Goal: Task Accomplishment & Management: Use online tool/utility

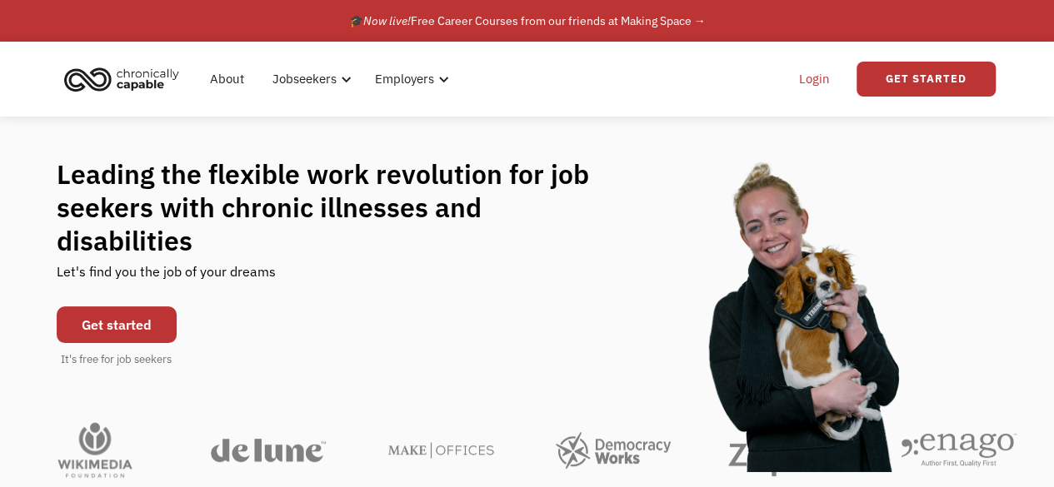
click at [818, 76] on link "Login" at bounding box center [814, 78] width 51 height 53
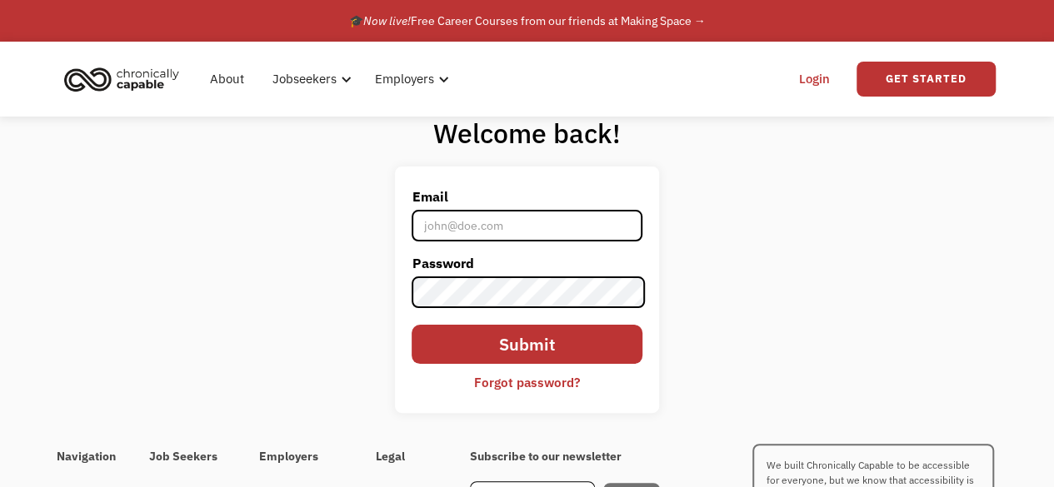
click at [488, 231] on input "Email" at bounding box center [526, 226] width 230 height 32
type input "[EMAIL_ADDRESS][DOMAIN_NAME]"
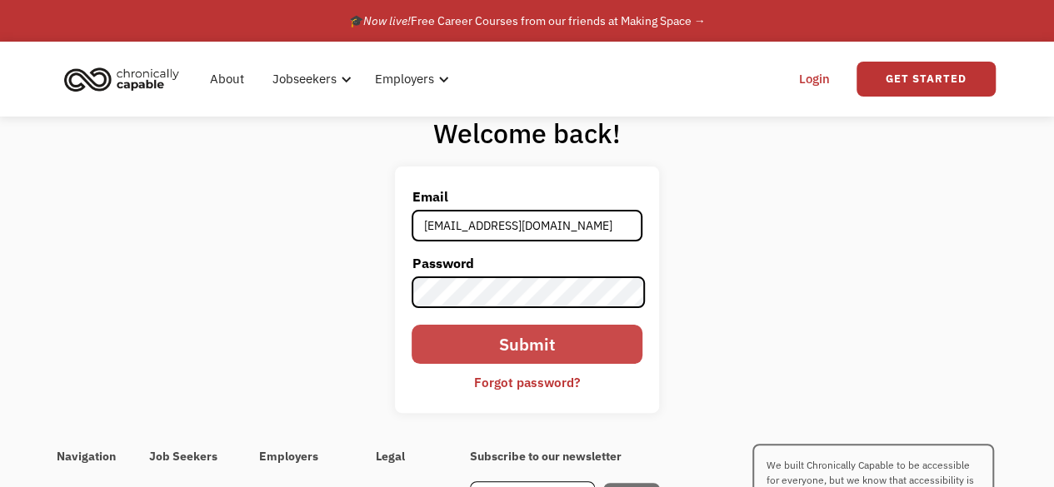
click at [541, 347] on input "Submit" at bounding box center [526, 344] width 230 height 39
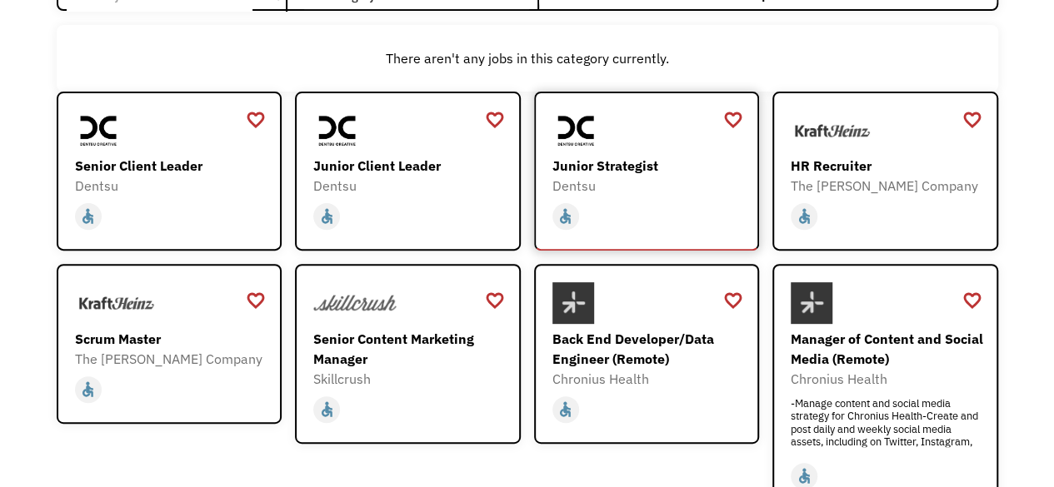
scroll to position [200, 0]
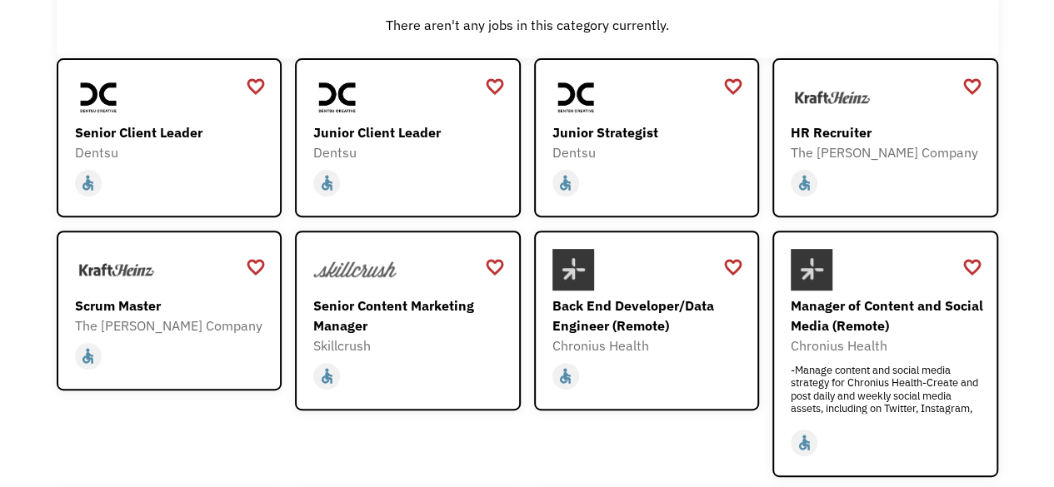
click at [15, 327] on div "Open job positions You have X liked items Search search Filter by category Admi…" at bounding box center [527, 324] width 1054 height 913
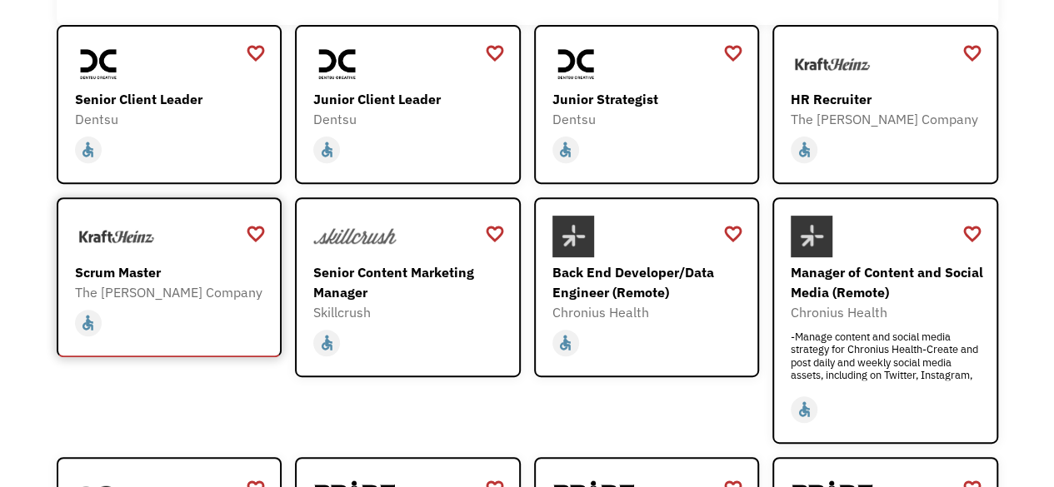
click at [195, 257] on div at bounding box center [171, 237] width 193 height 42
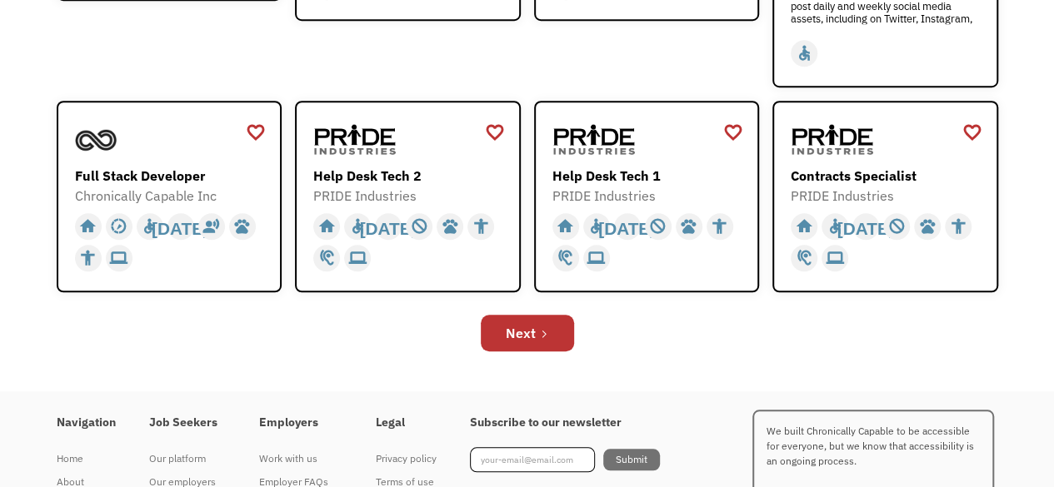
scroll to position [600, 0]
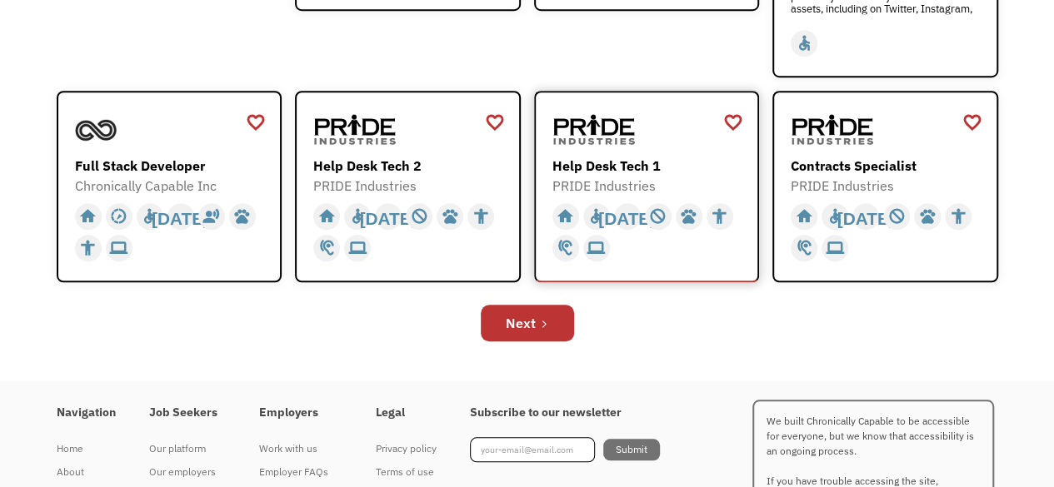
click at [670, 162] on div "Help Desk Tech 1" at bounding box center [648, 166] width 193 height 20
click at [911, 153] on div "Contracts Specialist PRIDE Industries https://jobs.localjobnetwork.com/j/648009…" at bounding box center [886, 152] width 193 height 87
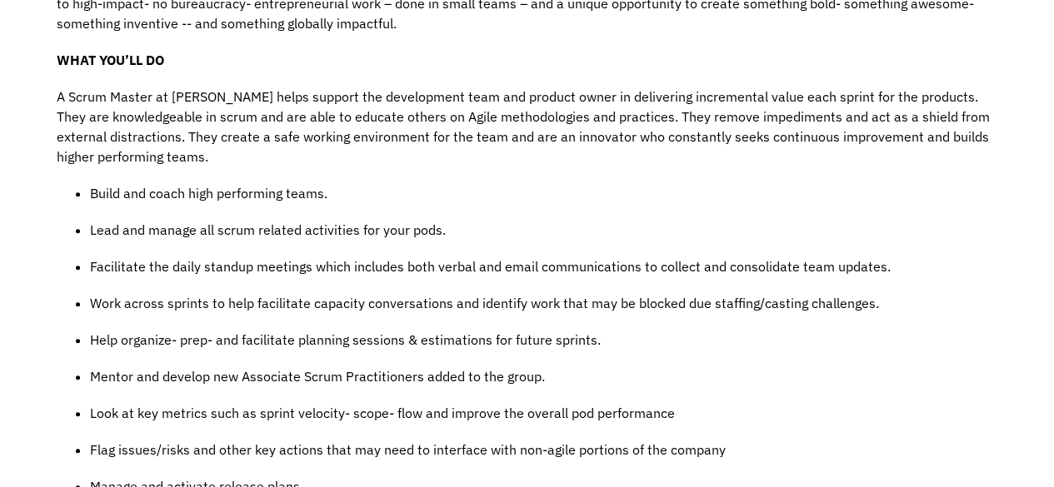
scroll to position [700, 0]
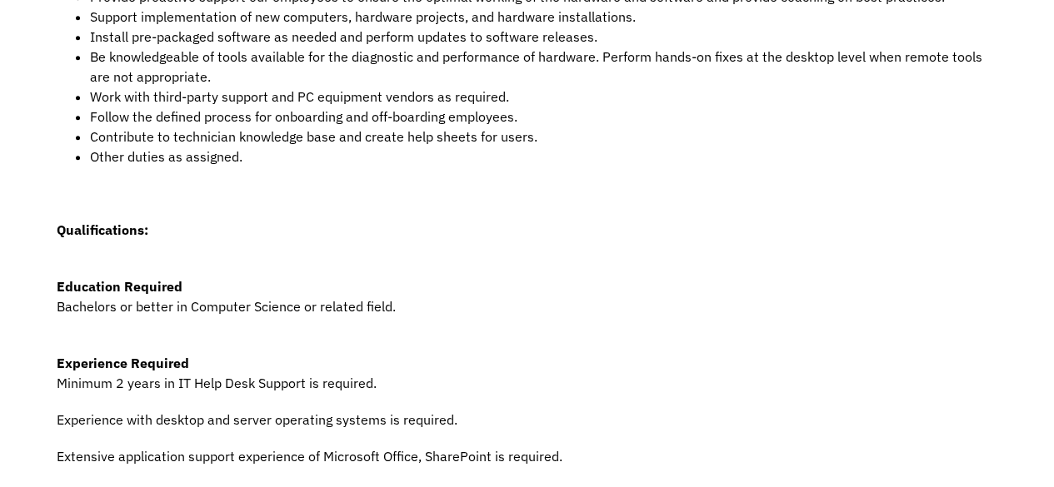
scroll to position [700, 0]
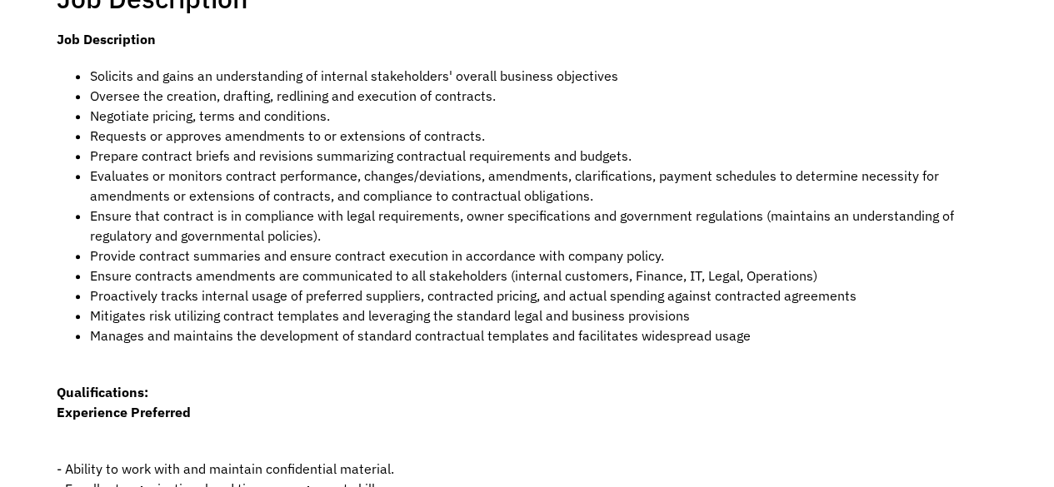
scroll to position [331, 0]
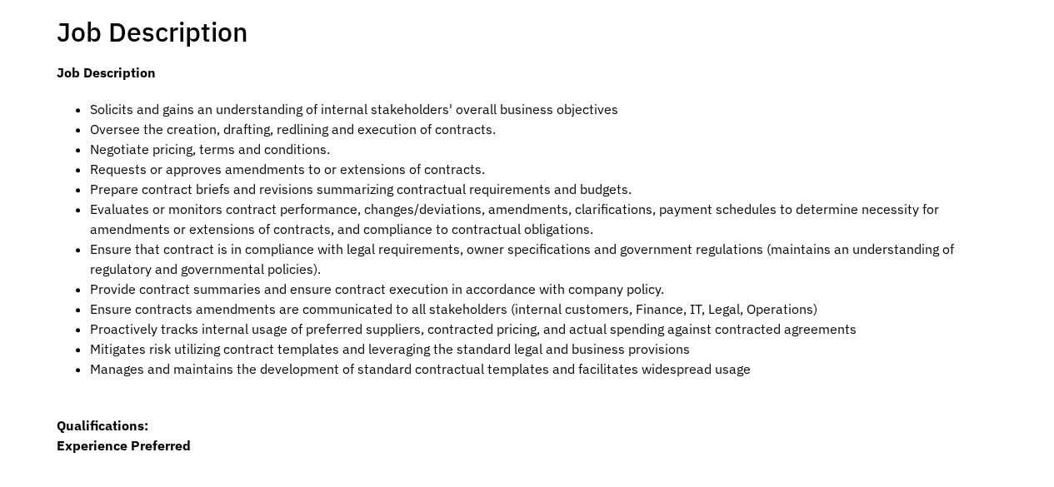
click at [678, 132] on li "Oversee the creation, drafting, redlining and execution of contracts." at bounding box center [544, 129] width 908 height 20
click at [775, 149] on li "Negotiate pricing, terms and conditions." at bounding box center [544, 149] width 908 height 20
click at [773, 152] on li "Negotiate pricing, terms and conditions." at bounding box center [544, 149] width 908 height 20
